Goal: Task Accomplishment & Management: Complete application form

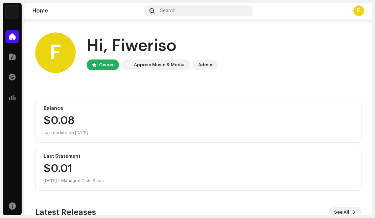
click at [53, 49] on div "F" at bounding box center [55, 52] width 41 height 41
click at [59, 63] on div "F" at bounding box center [55, 52] width 41 height 41
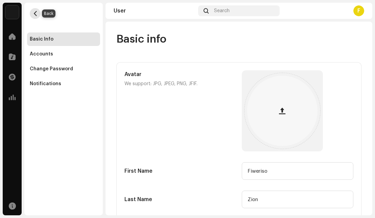
click at [36, 12] on span "button" at bounding box center [35, 13] width 5 height 5
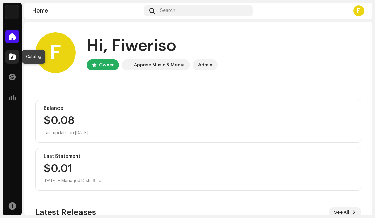
click at [9, 57] on span at bounding box center [12, 56] width 7 height 5
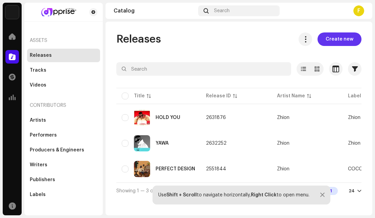
click at [347, 40] on span "Create new" at bounding box center [339, 39] width 28 height 14
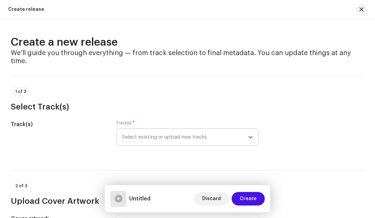
click at [249, 135] on icon "dropdown trigger" at bounding box center [250, 137] width 5 height 5
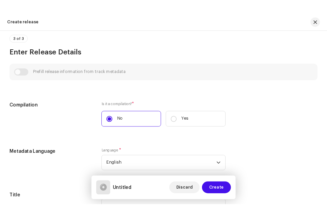
scroll to position [372, 0]
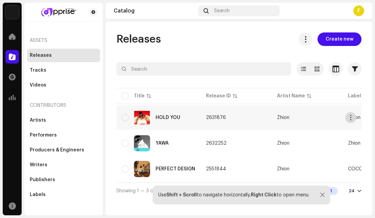
click at [350, 117] on span "button" at bounding box center [350, 117] width 5 height 5
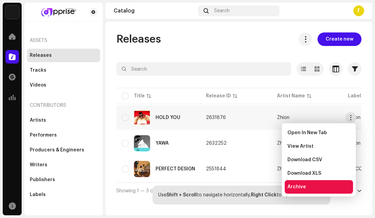
click at [295, 188] on span "Archive" at bounding box center [296, 186] width 19 height 5
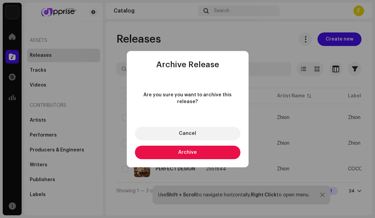
click at [214, 146] on button "Archive" at bounding box center [187, 153] width 105 height 14
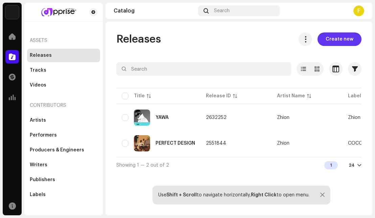
click at [339, 38] on span "Create new" at bounding box center [339, 39] width 28 height 14
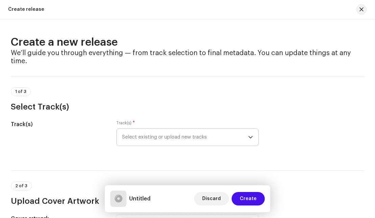
click at [245, 136] on span "Select existing or upload new tracks" at bounding box center [185, 137] width 126 height 17
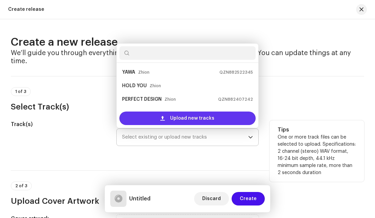
click at [225, 121] on div "Upload new tracks" at bounding box center [187, 118] width 136 height 14
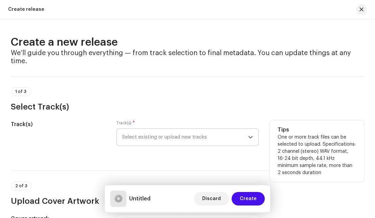
click at [248, 139] on icon "dropdown trigger" at bounding box center [250, 137] width 5 height 5
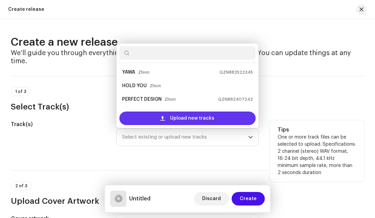
click at [199, 117] on span "Upload new tracks" at bounding box center [192, 118] width 44 height 14
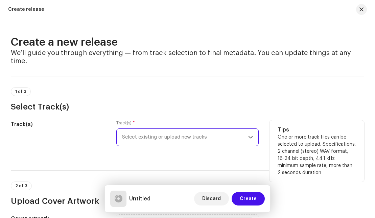
click at [248, 137] on icon "dropdown trigger" at bounding box center [250, 137] width 5 height 5
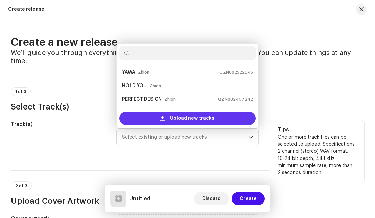
click at [230, 120] on div "Upload new tracks" at bounding box center [187, 118] width 136 height 14
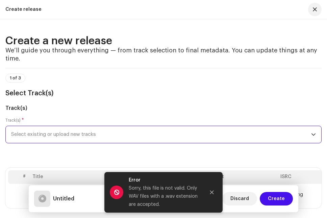
click at [173, 200] on div "Sorry, this file is not valid. Only WAV files with a .wav extension are accepte…" at bounding box center [164, 196] width 71 height 24
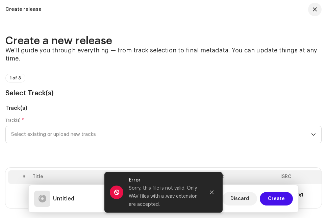
click at [122, 195] on span at bounding box center [117, 192] width 14 height 14
click at [115, 189] on span at bounding box center [117, 192] width 14 height 14
click at [165, 198] on div "Sorry, this file is not valid. Only WAV files with a .wav extension are accepte…" at bounding box center [164, 196] width 71 height 24
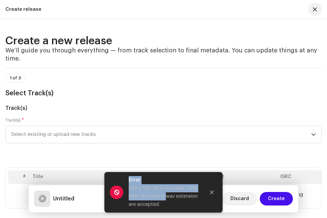
drag, startPoint x: 165, startPoint y: 198, endPoint x: 248, endPoint y: 207, distance: 83.6
click at [248, 207] on pro-root "Zhion Home Catalog Transactions Analytics Resources Assets Releases Tracks Vide…" at bounding box center [163, 109] width 327 height 218
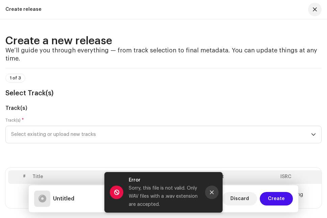
drag, startPoint x: 205, startPoint y: 198, endPoint x: 211, endPoint y: 192, distance: 8.8
click at [211, 192] on div "Error Sorry, this file is not valid. Only WAV files with a .wav extension are a…" at bounding box center [163, 192] width 118 height 41
click at [211, 192] on icon "Close" at bounding box center [212, 193] width 4 height 4
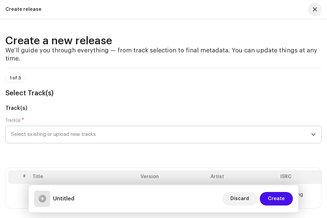
click at [313, 134] on icon "dropdown trigger" at bounding box center [313, 134] width 5 height 5
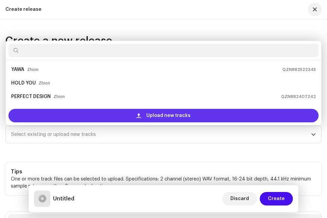
click at [263, 118] on div "Upload new tracks" at bounding box center [163, 116] width 310 height 14
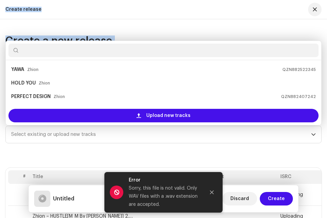
drag, startPoint x: 324, startPoint y: 130, endPoint x: 327, endPoint y: 181, distance: 51.1
click at [327, 181] on html "Zhion Home Catalog Transactions Analytics Resources Assets Releases Tracks Vide…" at bounding box center [163, 109] width 327 height 218
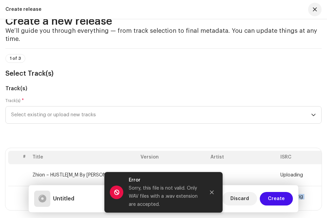
scroll to position [23, 0]
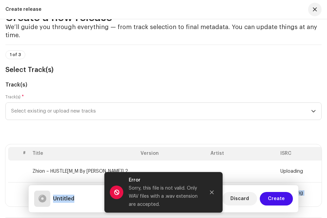
drag, startPoint x: 323, startPoint y: 215, endPoint x: 258, endPoint y: 211, distance: 65.3
click at [258, 211] on div "Create release Create a new release We’ll guide you through everything — from t…" at bounding box center [163, 109] width 327 height 218
click at [209, 192] on button "Close" at bounding box center [212, 192] width 14 height 14
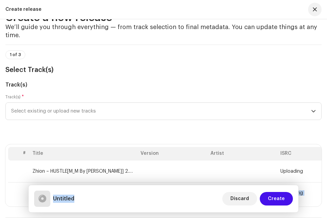
click at [40, 199] on div at bounding box center [43, 199] width 8 height 0
click at [270, 199] on span "Create" at bounding box center [276, 199] width 17 height 14
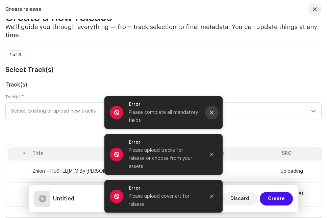
click at [208, 119] on button "Close" at bounding box center [212, 113] width 14 height 14
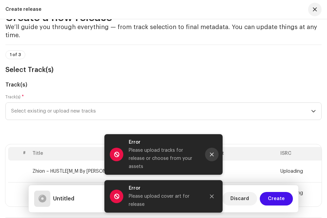
click at [211, 156] on icon "Close" at bounding box center [212, 155] width 4 height 4
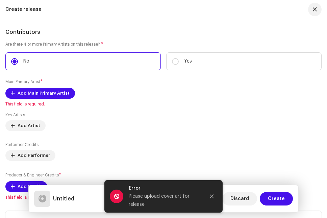
scroll to position [46, 0]
click at [213, 193] on button "Close" at bounding box center [212, 197] width 14 height 14
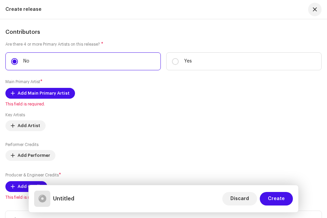
scroll to position [0, 0]
drag, startPoint x: 322, startPoint y: 26, endPoint x: 322, endPoint y: -4, distance: 29.7
click at [322, 0] on html "Zhion Home Catalog Transactions Analytics Resources Assets Releases Tracks Vide…" at bounding box center [163, 109] width 327 height 218
click at [285, 131] on div "Key Artists Add Artist Performer Credits Add Performer Producer & Engineer Cred…" at bounding box center [163, 152] width 316 height 80
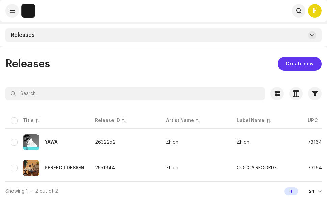
click at [301, 64] on span "Create new" at bounding box center [300, 64] width 28 height 14
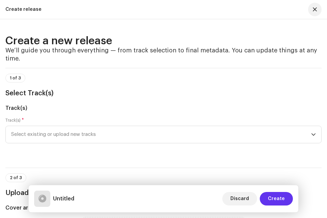
click at [271, 200] on span "Create" at bounding box center [276, 199] width 17 height 14
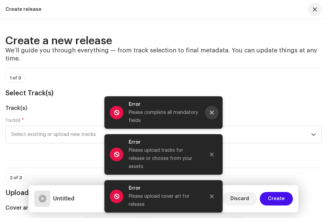
click at [208, 119] on button "Close" at bounding box center [212, 113] width 14 height 14
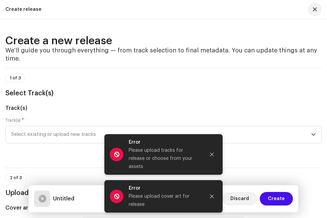
click at [208, 125] on pro-root "Zhion Home Catalog Transactions Analytics Resources Assets Releases Tracks Vide…" at bounding box center [163, 109] width 327 height 218
click at [209, 158] on button "Close" at bounding box center [212, 155] width 14 height 14
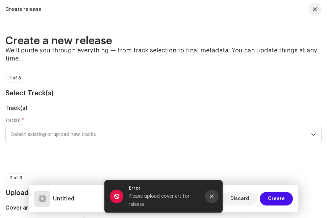
click at [212, 197] on icon "Close" at bounding box center [211, 196] width 5 height 5
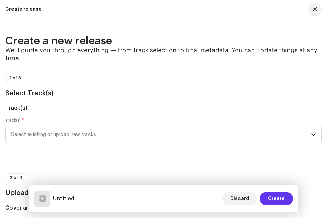
click at [276, 195] on span "Create" at bounding box center [276, 199] width 17 height 14
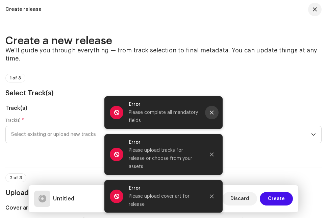
click at [211, 115] on icon "Close" at bounding box center [211, 112] width 5 height 5
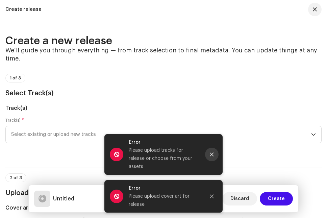
click at [213, 156] on icon "Close" at bounding box center [212, 155] width 4 height 4
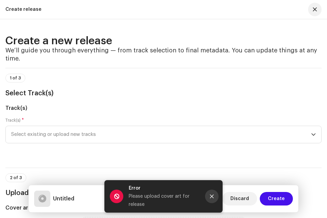
click at [209, 197] on icon "Close" at bounding box center [211, 196] width 5 height 5
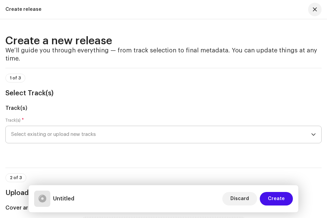
click at [315, 134] on icon "dropdown trigger" at bounding box center [313, 134] width 5 height 5
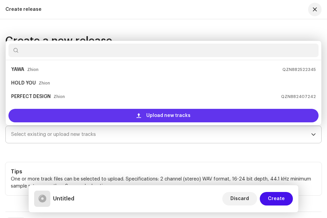
click at [245, 117] on div "Upload new tracks" at bounding box center [163, 116] width 310 height 14
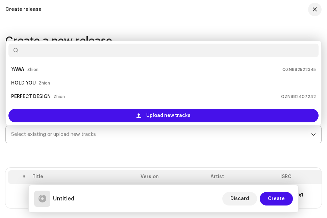
click at [259, 24] on div "Create a new release We’ll guide you through everything — from track selection …" at bounding box center [163, 118] width 327 height 199
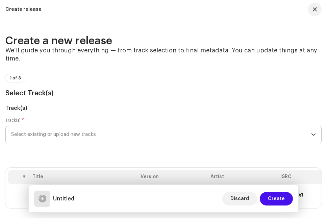
click at [48, 198] on div at bounding box center [42, 199] width 16 height 16
click at [23, 182] on th "#" at bounding box center [24, 177] width 11 height 14
click at [312, 133] on icon "dropdown trigger" at bounding box center [313, 134] width 5 height 5
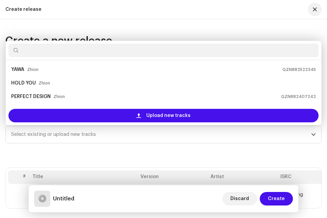
click at [287, 23] on div "Create a new release We’ll guide you through everything — from track selection …" at bounding box center [163, 118] width 327 height 199
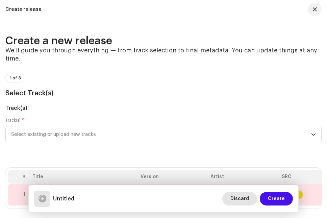
click at [237, 197] on span "Discard" at bounding box center [239, 199] width 19 height 14
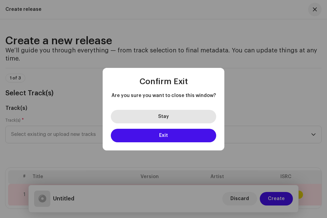
click at [175, 116] on button "Stay" at bounding box center [163, 117] width 105 height 14
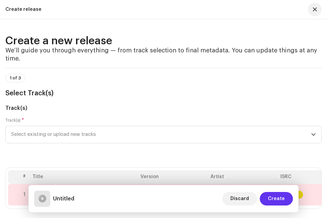
click at [279, 199] on span "Create" at bounding box center [276, 199] width 17 height 14
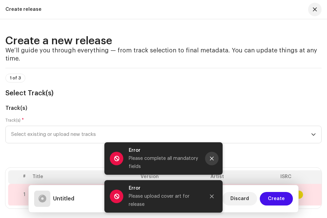
click at [209, 157] on button "Close" at bounding box center [212, 159] width 14 height 14
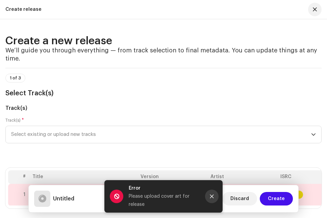
click at [215, 196] on button "Close" at bounding box center [212, 197] width 14 height 14
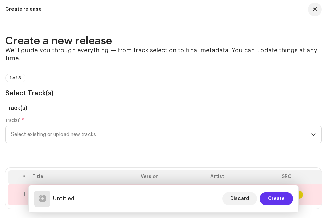
click at [277, 205] on span "Create" at bounding box center [276, 199] width 17 height 14
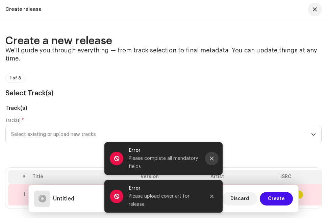
click at [218, 157] on button "Close" at bounding box center [212, 159] width 14 height 14
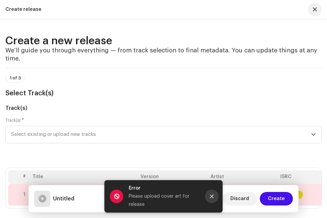
click at [213, 195] on icon "Close" at bounding box center [211, 196] width 5 height 5
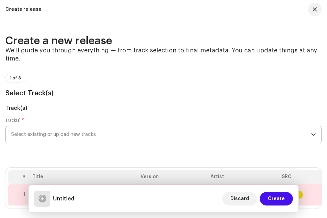
click at [313, 133] on icon "dropdown trigger" at bounding box center [313, 134] width 5 height 5
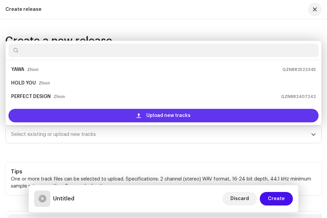
click at [171, 119] on span "Upload new tracks" at bounding box center [168, 116] width 44 height 14
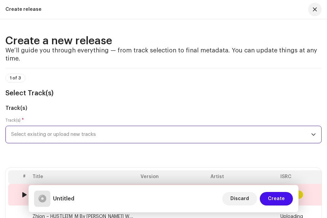
click at [22, 196] on div at bounding box center [24, 194] width 5 height 5
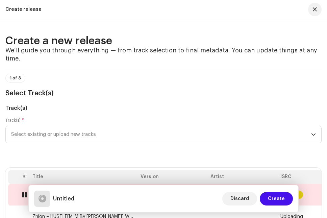
click at [24, 196] on div at bounding box center [24, 194] width 5 height 5
click at [62, 200] on h5 "Untitled" at bounding box center [63, 199] width 21 height 8
click at [39, 179] on th "Title" at bounding box center [84, 177] width 108 height 14
click at [65, 200] on h5 "Untitled" at bounding box center [63, 199] width 21 height 8
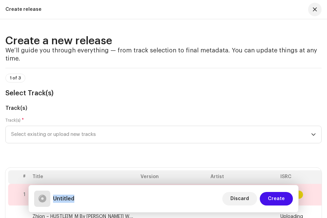
click at [65, 200] on h5 "Untitled" at bounding box center [63, 199] width 21 height 8
click at [273, 200] on span "Create" at bounding box center [276, 199] width 17 height 14
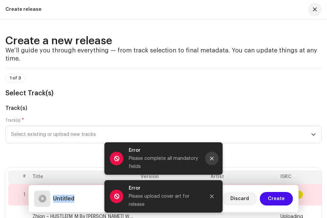
click at [211, 158] on icon "Close" at bounding box center [212, 159] width 4 height 4
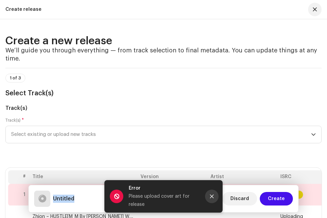
click at [208, 194] on button "Close" at bounding box center [212, 197] width 14 height 14
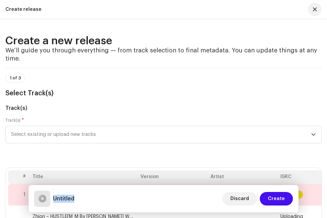
click at [68, 200] on h5 "Untitled" at bounding box center [63, 199] width 21 height 8
click at [68, 201] on h5 "Untitled" at bounding box center [63, 199] width 21 height 8
click at [69, 198] on h5 "Untitled" at bounding box center [63, 199] width 21 height 8
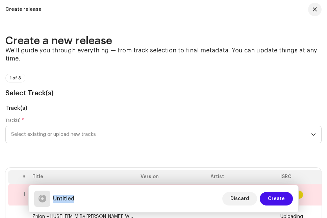
click at [69, 198] on h5 "Untitled" at bounding box center [63, 199] width 21 height 8
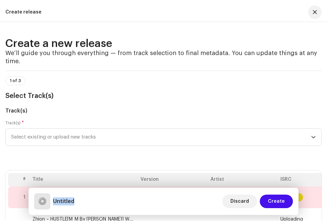
scroll to position [46, 0]
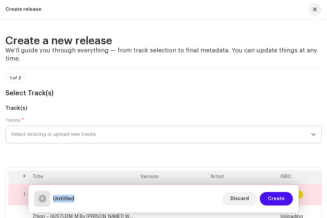
click at [316, 135] on icon "dropdown trigger" at bounding box center [313, 134] width 5 height 5
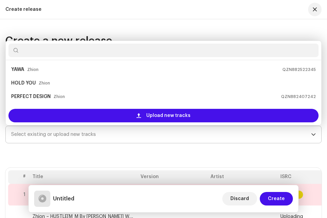
click at [316, 135] on icon "dropdown trigger" at bounding box center [313, 134] width 5 height 5
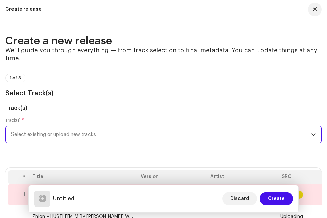
click at [299, 218] on span "Uploading" at bounding box center [291, 216] width 23 height 5
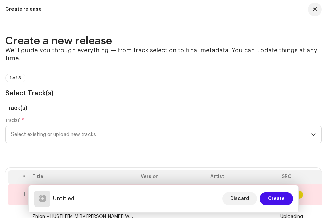
click at [296, 215] on span "Uploading" at bounding box center [291, 216] width 23 height 5
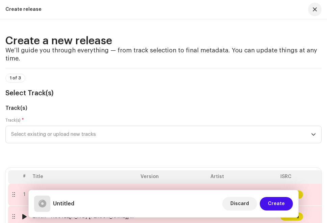
drag, startPoint x: 13, startPoint y: 215, endPoint x: 176, endPoint y: 153, distance: 174.7
click at [248, 206] on span "Discard" at bounding box center [239, 204] width 19 height 14
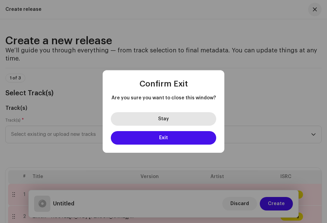
click at [156, 119] on button "Stay" at bounding box center [163, 119] width 105 height 14
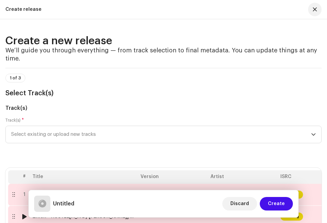
drag, startPoint x: 324, startPoint y: 212, endPoint x: 305, endPoint y: 217, distance: 18.8
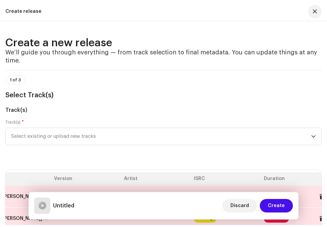
scroll to position [0, 99]
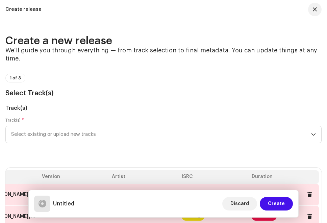
drag, startPoint x: 321, startPoint y: 169, endPoint x: 324, endPoint y: 202, distance: 32.9
click at [306, 213] on button at bounding box center [310, 217] width 14 height 14
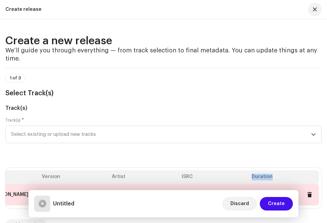
drag, startPoint x: 234, startPoint y: 182, endPoint x: 273, endPoint y: 179, distance: 38.7
click at [273, 179] on tr "# Title Version Artist ISRC Duration" at bounding box center [113, 177] width 409 height 14
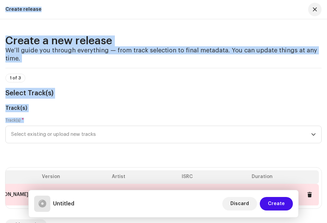
drag, startPoint x: 308, startPoint y: 207, endPoint x: 349, endPoint y: 194, distance: 42.7
click at [327, 177] on html "Zhion Home Catalog Transactions Analytics Resources Assets Releases Tracks Vide…" at bounding box center [163, 65] width 327 height 223
click at [297, 150] on div "Track(s) * Select existing or upload new tracks" at bounding box center [163, 135] width 316 height 34
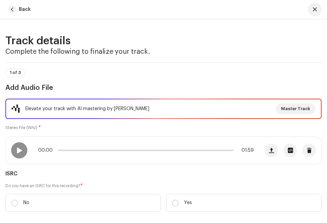
click at [42, 203] on label "No" at bounding box center [82, 203] width 155 height 18
click at [18, 203] on input "No" at bounding box center [14, 203] width 7 height 7
radio input "true"
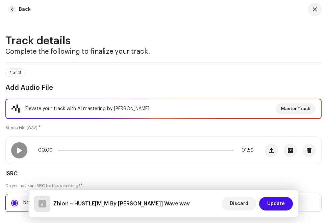
click at [172, 200] on input "Yes" at bounding box center [175, 203] width 7 height 7
radio input "true"
click at [11, 200] on input "No" at bounding box center [14, 203] width 7 height 7
radio input "true"
click at [172, 200] on input "Yes" at bounding box center [175, 203] width 7 height 7
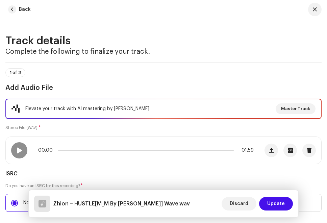
radio input "true"
click at [11, 200] on input "No" at bounding box center [14, 203] width 7 height 7
radio input "true"
click at [172, 200] on input "Yes" at bounding box center [175, 203] width 7 height 7
radio input "true"
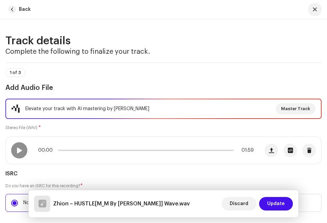
click at [11, 200] on input "No" at bounding box center [14, 203] width 7 height 7
radio input "true"
click at [172, 200] on input "Yes" at bounding box center [175, 203] width 7 height 7
radio input "true"
click at [11, 200] on input "No" at bounding box center [14, 203] width 7 height 7
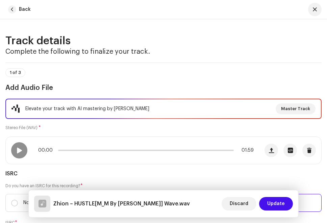
radio input "true"
click at [172, 200] on input "Yes" at bounding box center [175, 203] width 7 height 7
radio input "true"
click at [11, 200] on input "No" at bounding box center [14, 203] width 7 height 7
radio input "true"
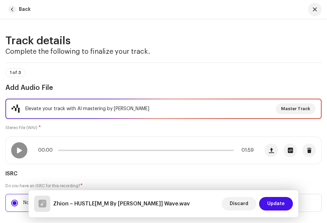
click at [172, 200] on input "Yes" at bounding box center [175, 203] width 7 height 7
radio input "true"
click at [11, 200] on input "No" at bounding box center [14, 203] width 7 height 7
radio input "true"
click at [172, 200] on input "Yes" at bounding box center [175, 203] width 7 height 7
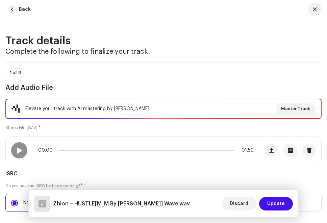
radio input "true"
click at [11, 200] on input "No" at bounding box center [14, 203] width 7 height 7
radio input "true"
click at [172, 200] on input "Yes" at bounding box center [175, 203] width 7 height 7
radio input "true"
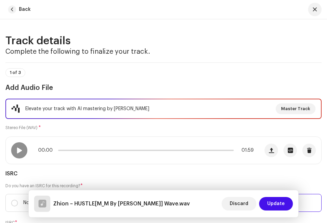
click at [11, 200] on input "No" at bounding box center [14, 203] width 7 height 7
radio input "true"
click at [172, 200] on input "Yes" at bounding box center [175, 203] width 7 height 7
radio input "true"
click at [11, 200] on input "No" at bounding box center [14, 203] width 7 height 7
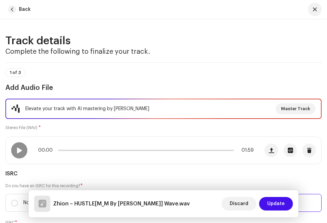
radio input "true"
click at [172, 200] on input "Yes" at bounding box center [175, 203] width 7 height 7
radio input "true"
click at [11, 200] on input "No" at bounding box center [14, 203] width 7 height 7
radio input "true"
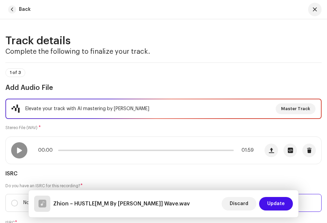
click at [172, 200] on input "Yes" at bounding box center [175, 203] width 7 height 7
radio input "true"
click at [268, 204] on span "Update" at bounding box center [276, 204] width 18 height 14
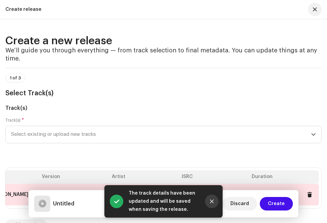
click at [206, 201] on button "Close" at bounding box center [212, 202] width 14 height 14
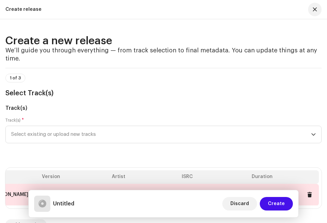
drag, startPoint x: 319, startPoint y: 133, endPoint x: 312, endPoint y: 217, distance: 84.1
click at [312, 217] on re-m-actions-form-section "1 of 3 Select Track(s) Track(s) Track(s) * Select existing or upload new tracks…" at bounding box center [163, 149] width 316 height 162
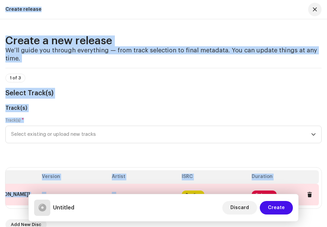
drag, startPoint x: 324, startPoint y: 224, endPoint x: 325, endPoint y: 238, distance: 14.3
click at [325, 181] on html "Zhion Home Catalog Transactions Analytics Resources Assets Releases Tracks Vide…" at bounding box center [163, 67] width 327 height 227
click at [304, 137] on span "Select existing or upload new tracks" at bounding box center [161, 134] width 300 height 17
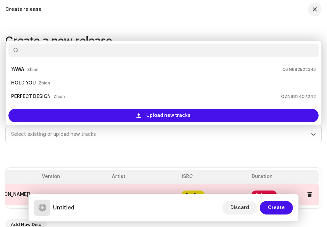
click at [273, 149] on div "Track(s) * Select existing or upload new tracks [PERSON_NAME] QZN882522345 HOLD…" at bounding box center [163, 135] width 316 height 34
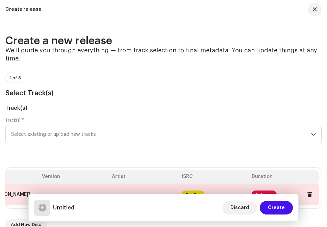
click at [113, 178] on th "Artist" at bounding box center [144, 177] width 70 height 14
click at [117, 176] on th "Artist" at bounding box center [144, 177] width 70 height 14
drag, startPoint x: 117, startPoint y: 176, endPoint x: 151, endPoint y: 211, distance: 49.0
click at [151, 211] on div "Create release Create a new release We’ll guide you through everything — from t…" at bounding box center [163, 113] width 327 height 227
click at [110, 215] on div "Untitled Discard Create" at bounding box center [163, 208] width 259 height 16
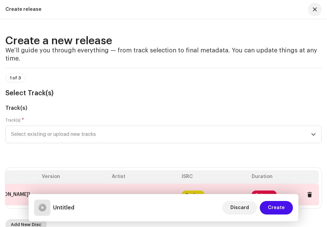
click at [21, 218] on span "Add New Disc" at bounding box center [26, 225] width 30 height 14
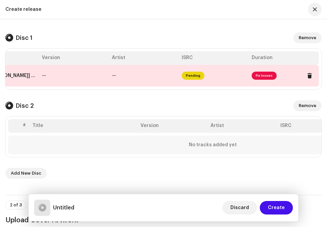
scroll to position [122, 0]
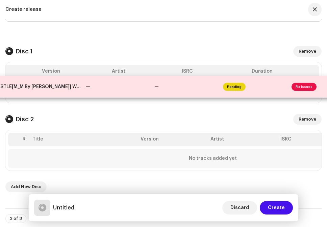
drag, startPoint x: 160, startPoint y: 97, endPoint x: 201, endPoint y: 95, distance: 41.0
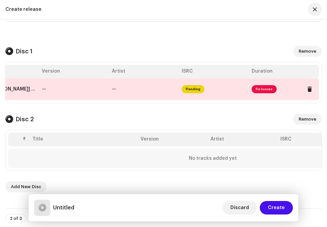
drag, startPoint x: 201, startPoint y: 95, endPoint x: 259, endPoint y: 83, distance: 59.2
click at [259, 83] on table "# Title Version Artist ISRC Duration 1 Zhion – HUSTLE[M_M By [PERSON_NAME]] Wav…" at bounding box center [113, 82] width 409 height 35
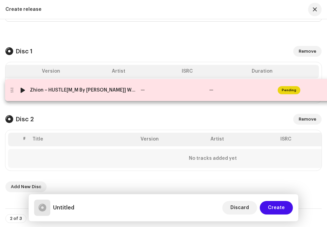
drag, startPoint x: 137, startPoint y: 88, endPoint x: 233, endPoint y: 89, distance: 95.6
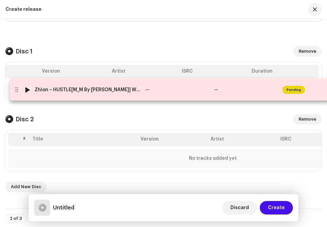
drag, startPoint x: 108, startPoint y: 93, endPoint x: 208, endPoint y: 93, distance: 100.3
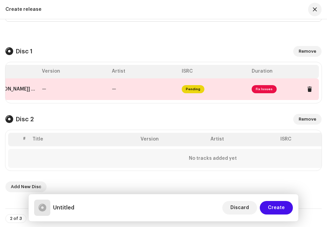
click at [26, 138] on th "#" at bounding box center [24, 140] width 11 height 14
click at [34, 141] on th "Title" at bounding box center [84, 140] width 108 height 14
click at [24, 160] on div "No tracks added yet" at bounding box center [212, 158] width 409 height 19
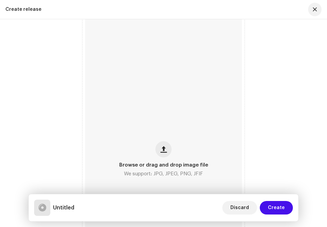
scroll to position [392, 0]
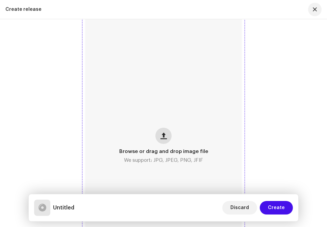
click at [160, 133] on span "button" at bounding box center [163, 135] width 6 height 5
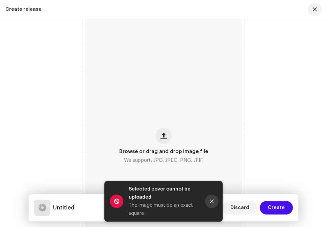
click at [212, 203] on icon "Close" at bounding box center [211, 201] width 5 height 5
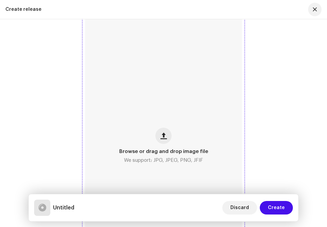
scroll to position [0, 0]
click at [164, 134] on span "button" at bounding box center [163, 135] width 6 height 5
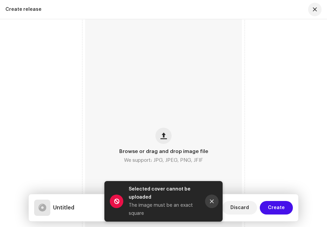
click at [207, 202] on button "Close" at bounding box center [212, 202] width 14 height 14
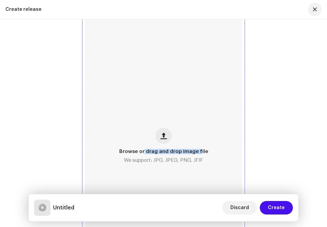
drag, startPoint x: 142, startPoint y: 141, endPoint x: 199, endPoint y: 126, distance: 58.3
click at [199, 126] on div "Browse or drag and drop image file We support: JPG, JPEG, PNG, JFIF" at bounding box center [163, 146] width 157 height 311
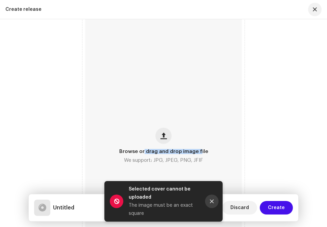
click at [207, 203] on button "Close" at bounding box center [212, 202] width 14 height 14
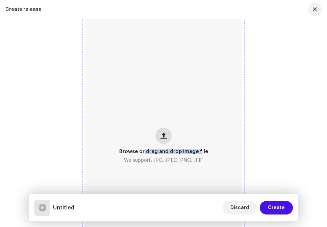
click at [163, 137] on span "button" at bounding box center [163, 135] width 6 height 5
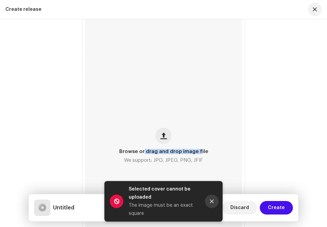
click at [209, 202] on button "Close" at bounding box center [212, 202] width 14 height 14
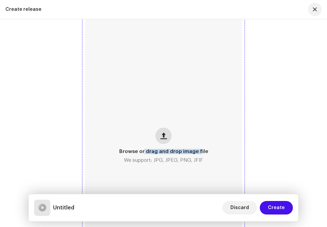
click at [162, 133] on span "button" at bounding box center [163, 135] width 6 height 5
